Goal: Transaction & Acquisition: Purchase product/service

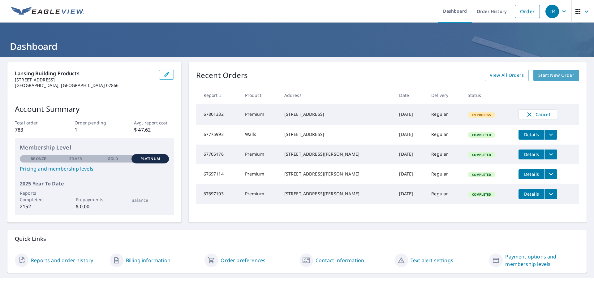
click at [550, 73] on span "Start New Order" at bounding box center [556, 75] width 36 height 8
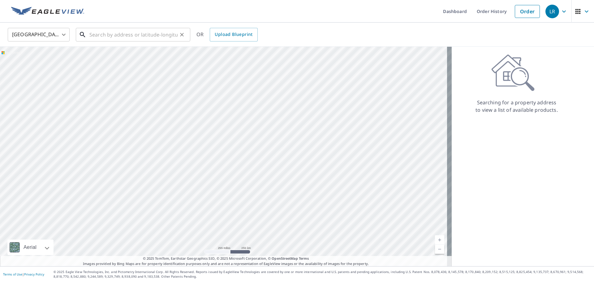
click at [143, 30] on input "text" at bounding box center [133, 34] width 88 height 17
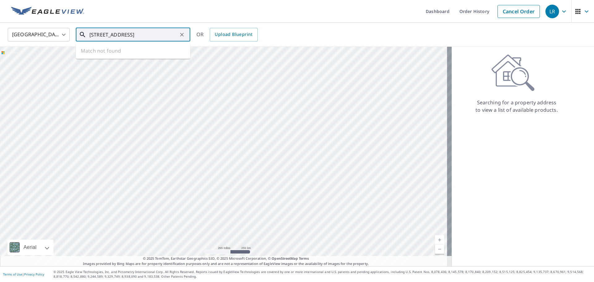
click at [150, 35] on input "[STREET_ADDRESS]" at bounding box center [133, 34] width 88 height 17
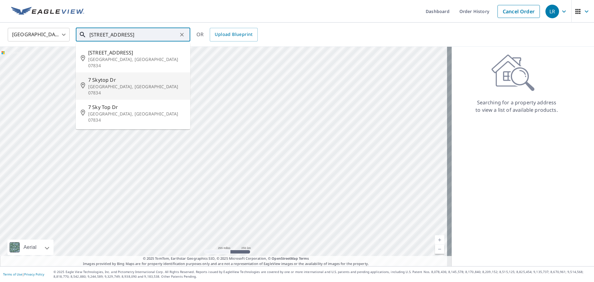
click at [98, 76] on span "7 Skytop Dr" at bounding box center [136, 79] width 97 height 7
type input "[STREET_ADDRESS][PERSON_NAME]"
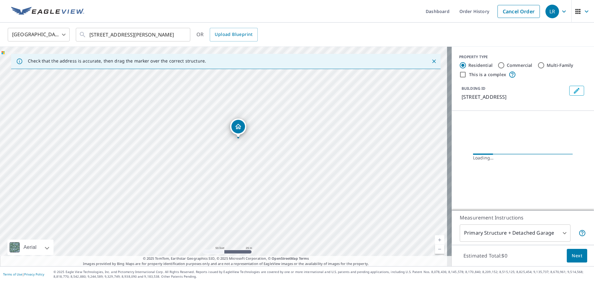
drag, startPoint x: 232, startPoint y: 146, endPoint x: 294, endPoint y: 96, distance: 79.4
click at [294, 96] on div "[STREET_ADDRESS][PERSON_NAME]" at bounding box center [226, 156] width 452 height 219
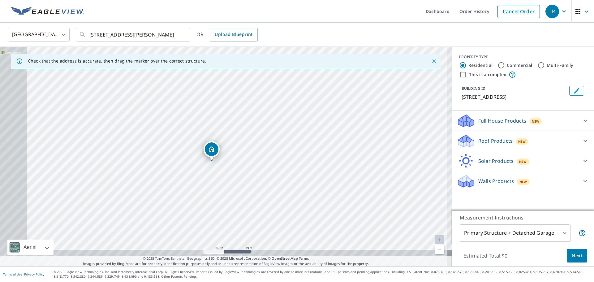
drag, startPoint x: 264, startPoint y: 133, endPoint x: 363, endPoint y: 71, distance: 116.4
click at [363, 71] on div "[STREET_ADDRESS][PERSON_NAME]" at bounding box center [226, 156] width 452 height 219
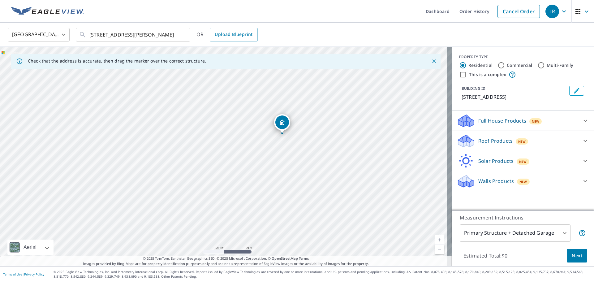
click at [497, 141] on p "Roof Products" at bounding box center [495, 140] width 34 height 7
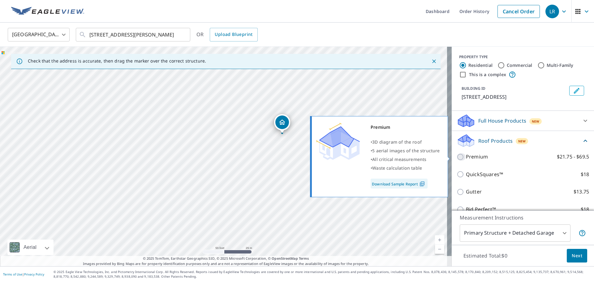
click at [457, 157] on input "Premium $21.75 - $69.5" at bounding box center [461, 156] width 9 height 7
checkbox input "true"
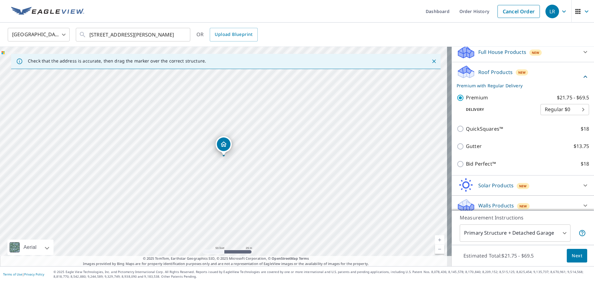
scroll to position [74, 0]
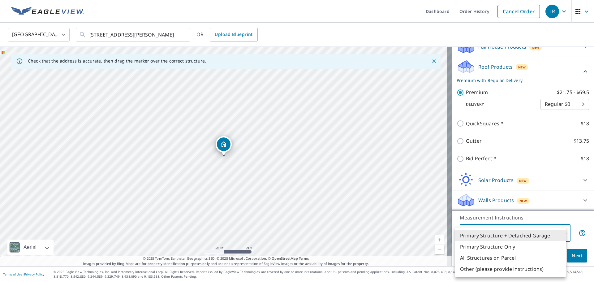
click at [544, 230] on body "LR LR Dashboard Order History Cancel Order LR [GEOGRAPHIC_DATA] [GEOGRAPHIC_DAT…" at bounding box center [297, 141] width 594 height 282
click at [505, 245] on li "Primary Structure Only" at bounding box center [510, 246] width 111 height 11
type input "2"
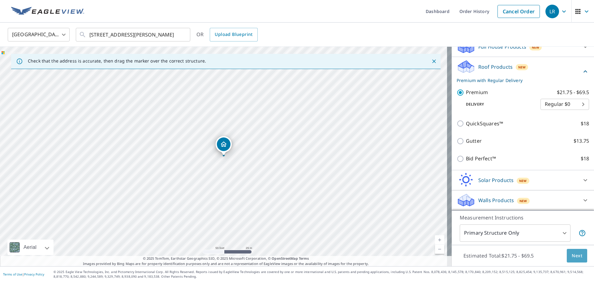
click at [572, 256] on span "Next" at bounding box center [577, 256] width 11 height 8
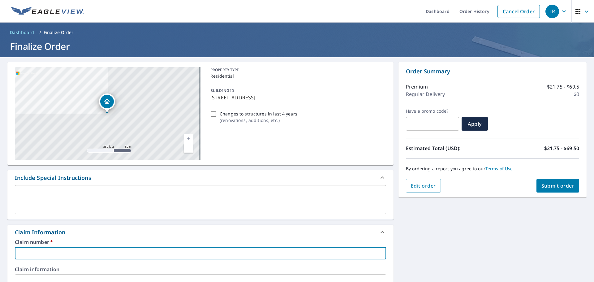
click at [30, 251] on input "text" at bounding box center [200, 253] width 371 height 12
type input "1068441 [PERSON_NAME] Contracting"
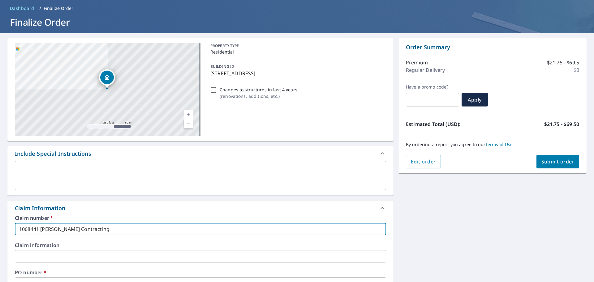
scroll to position [124, 0]
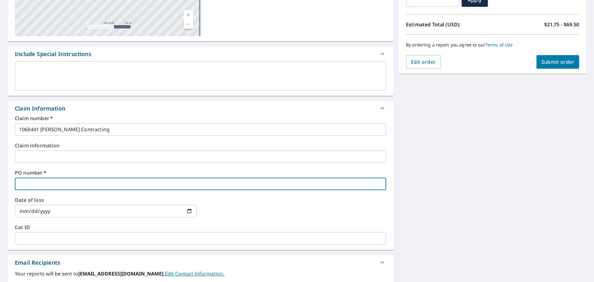
click at [45, 183] on input "text" at bounding box center [200, 184] width 371 height 12
type input "[PERSON_NAME]"
click at [217, 212] on div at bounding box center [295, 210] width 182 height 27
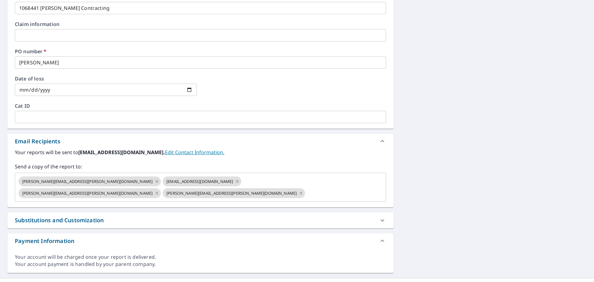
scroll to position [90, 0]
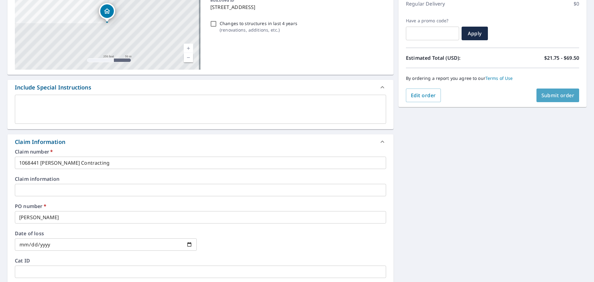
click at [555, 92] on span "Submit order" at bounding box center [557, 95] width 33 height 7
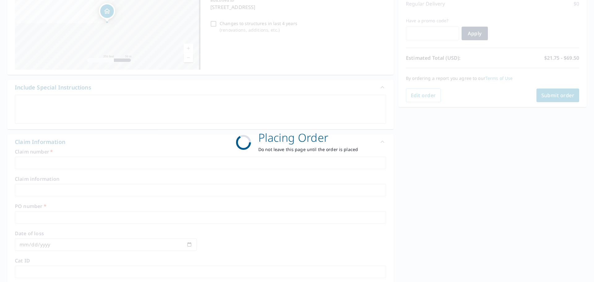
scroll to position [82, 0]
